Goal: Information Seeking & Learning: Learn about a topic

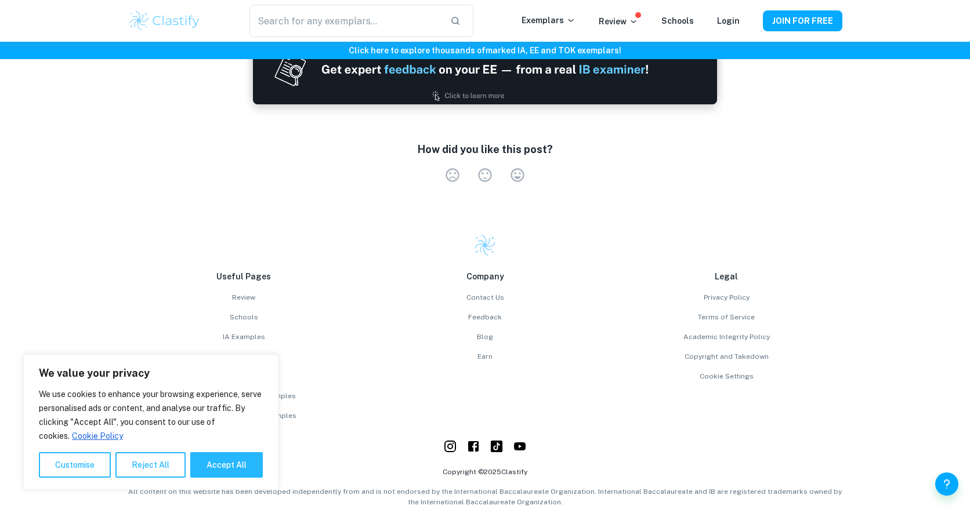
scroll to position [2282, 0]
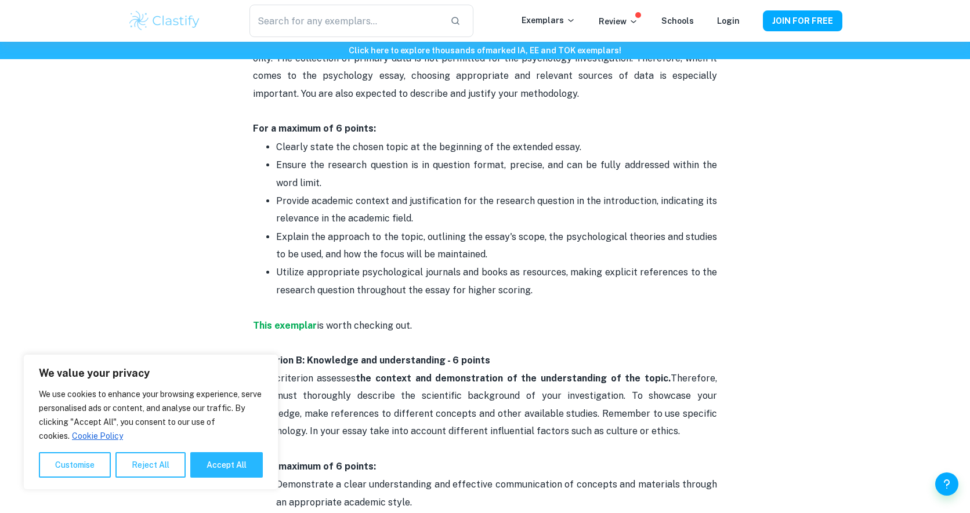
scroll to position [663, 0]
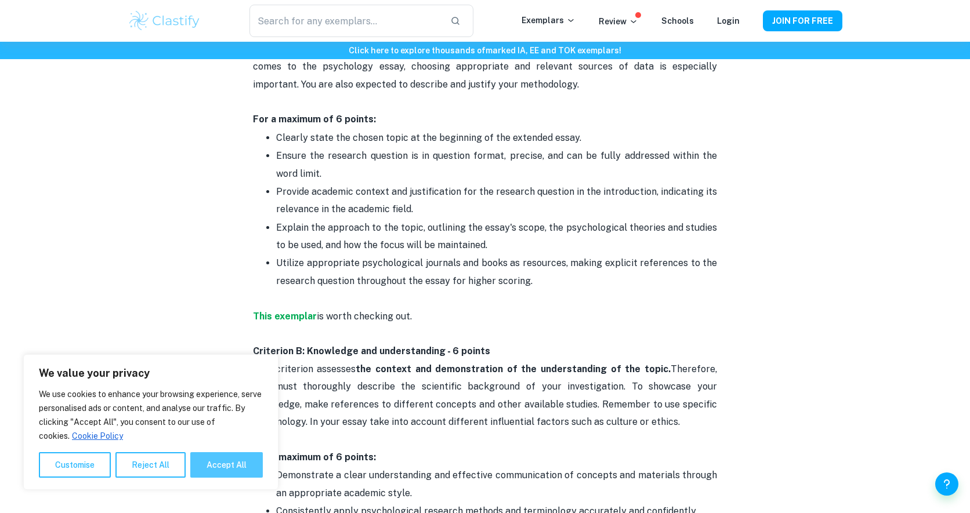
click at [245, 459] on button "Accept All" at bounding box center [226, 465] width 72 height 26
checkbox input "true"
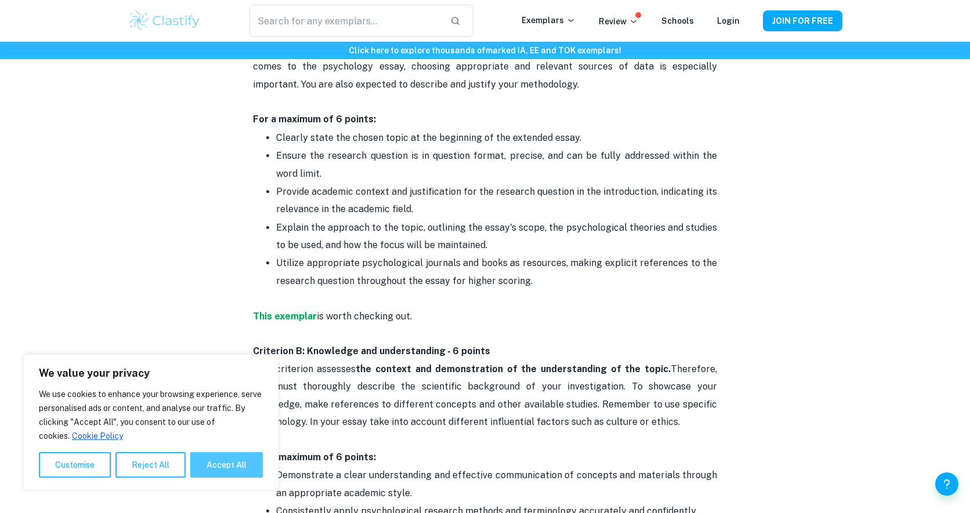
checkbox input "true"
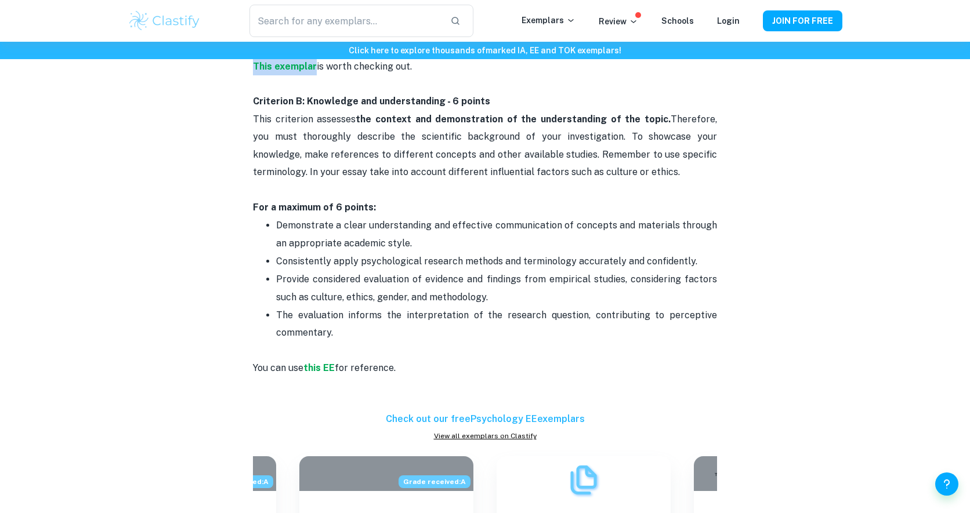
scroll to position [930, 0]
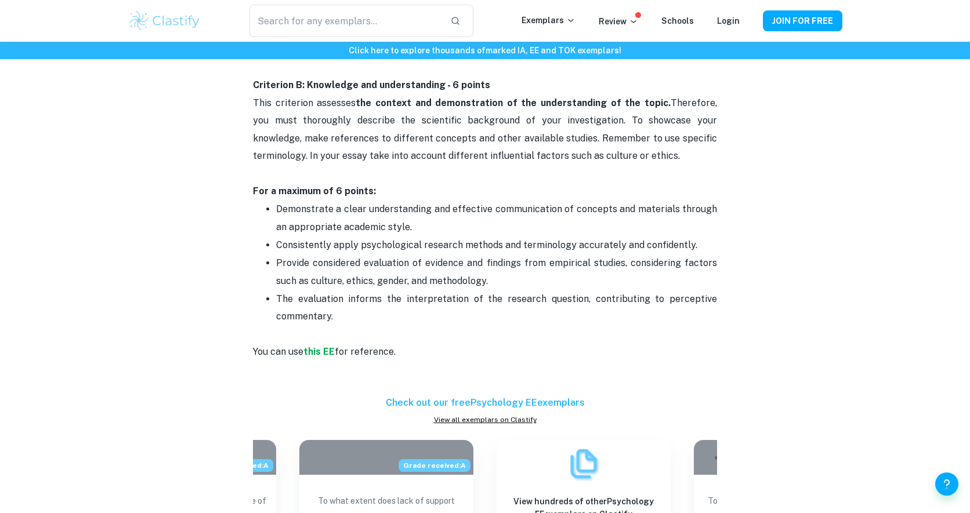
click at [565, 337] on p "You can use this EE for reference." at bounding box center [485, 361] width 464 height 71
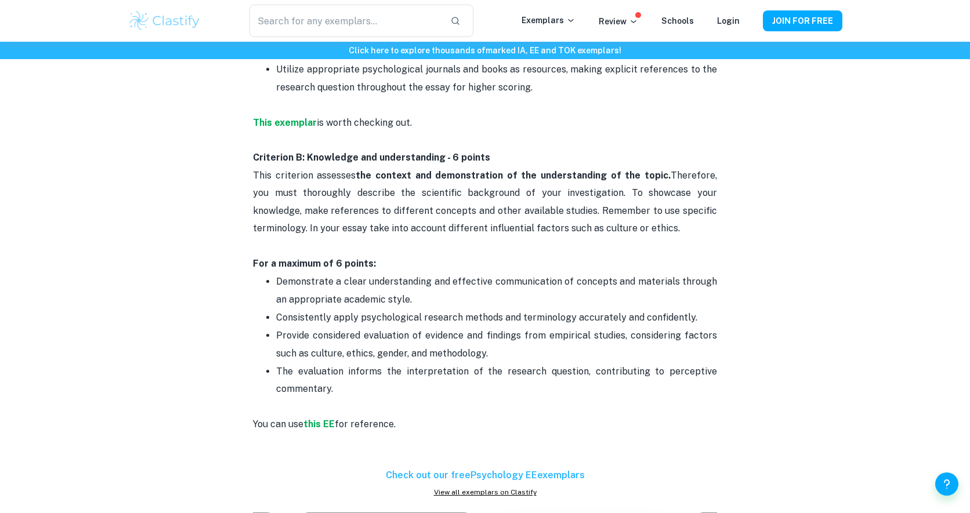
scroll to position [851, 0]
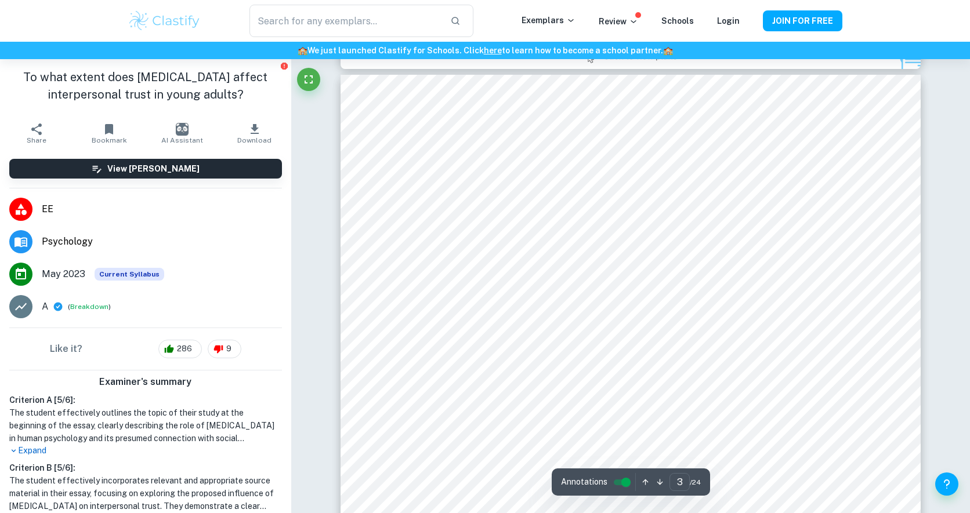
scroll to position [895, 0]
type input "1"
